Goal: Information Seeking & Learning: Learn about a topic

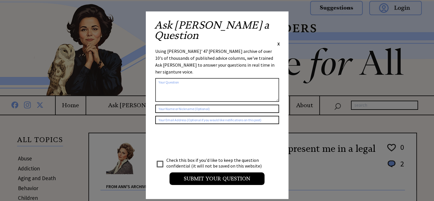
click at [279, 41] on span "X" at bounding box center [278, 44] width 3 height 6
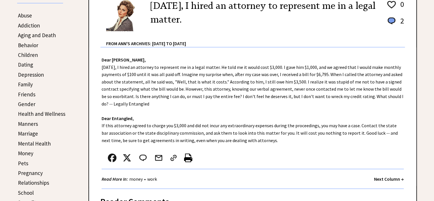
scroll to position [171, 0]
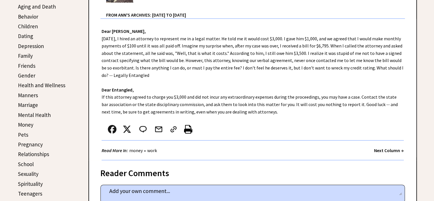
click at [27, 104] on link "Marriage" at bounding box center [28, 104] width 20 height 7
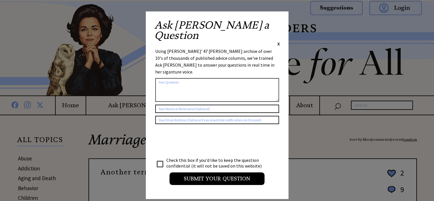
click at [279, 41] on span "X" at bounding box center [278, 44] width 3 height 6
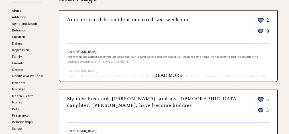
scroll to position [143, 0]
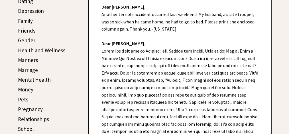
scroll to position [190, 0]
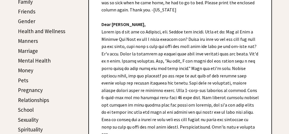
click at [32, 50] on link "Marriage" at bounding box center [28, 50] width 20 height 7
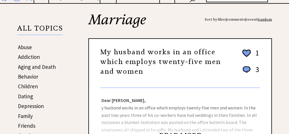
scroll to position [94, 0]
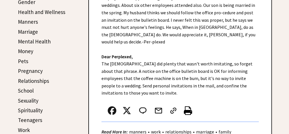
scroll to position [228, 0]
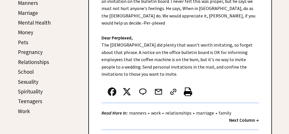
click at [30, 88] on link "Spirituality" at bounding box center [30, 91] width 25 height 7
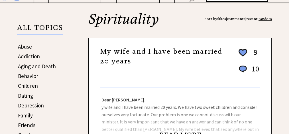
scroll to position [95, 0]
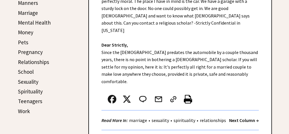
scroll to position [190, 0]
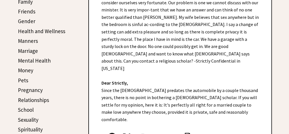
click at [27, 49] on link "Marriage" at bounding box center [28, 50] width 20 height 7
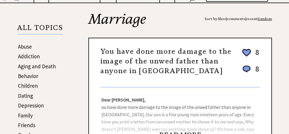
scroll to position [114, 0]
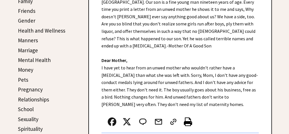
scroll to position [209, 0]
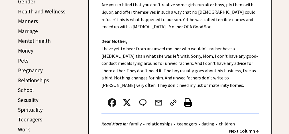
click at [29, 29] on link "Marriage" at bounding box center [28, 31] width 20 height 7
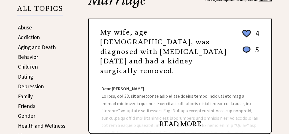
scroll to position [114, 0]
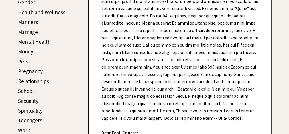
scroll to position [190, 0]
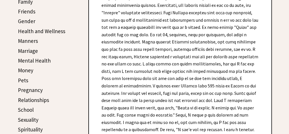
click at [26, 49] on link "Marriage" at bounding box center [28, 50] width 20 height 7
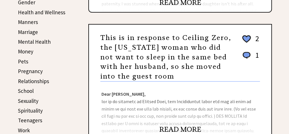
scroll to position [190, 0]
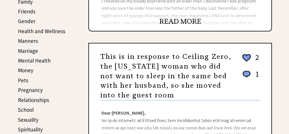
click at [28, 49] on link "Marriage" at bounding box center [28, 50] width 20 height 7
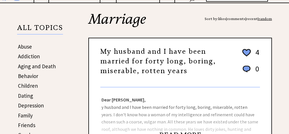
scroll to position [95, 0]
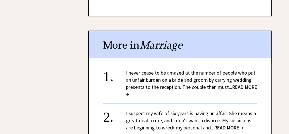
scroll to position [419, 0]
